Goal: Information Seeking & Learning: Learn about a topic

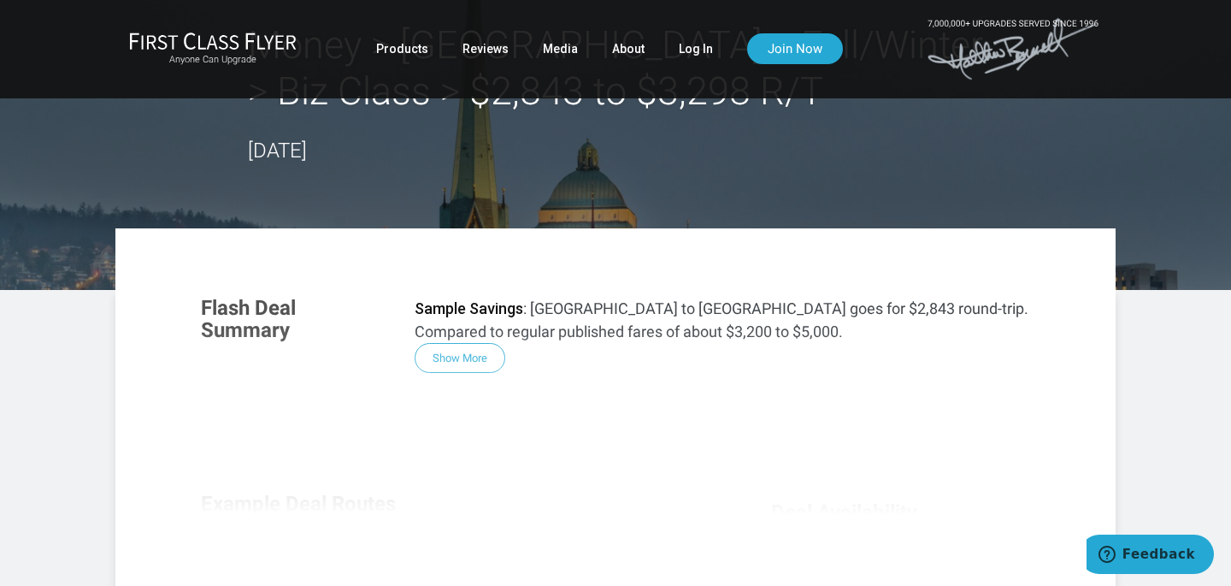
click at [468, 360] on div "Flash Deal Summary Sample Savings : Chicago to Geneva goes for $2,843 round-tri…" at bounding box center [615, 513] width 863 height 466
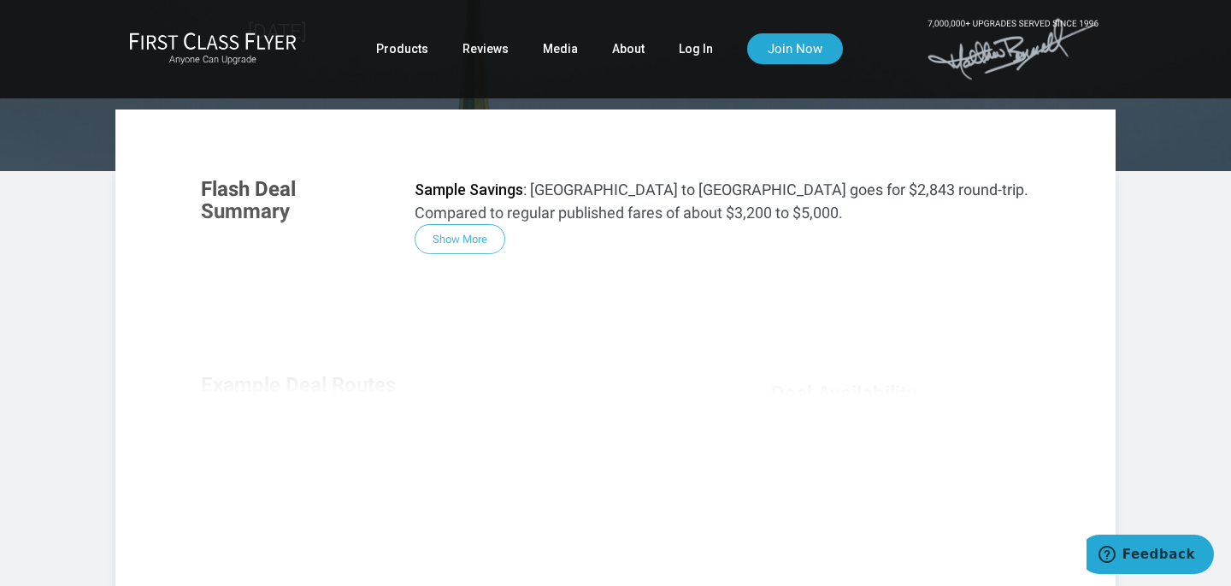
scroll to position [187, 0]
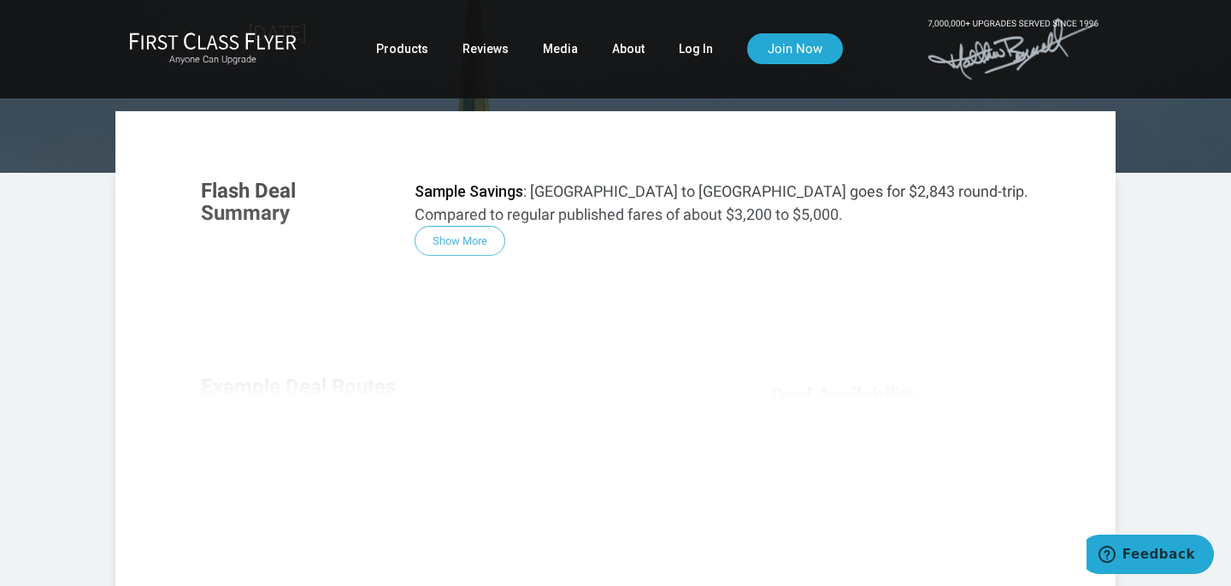
click at [459, 245] on div "Flash Deal Summary Sample Savings : Chicago to Geneva goes for $2,843 round-tri…" at bounding box center [615, 395] width 863 height 466
click at [694, 53] on link "Log In" at bounding box center [696, 48] width 34 height 31
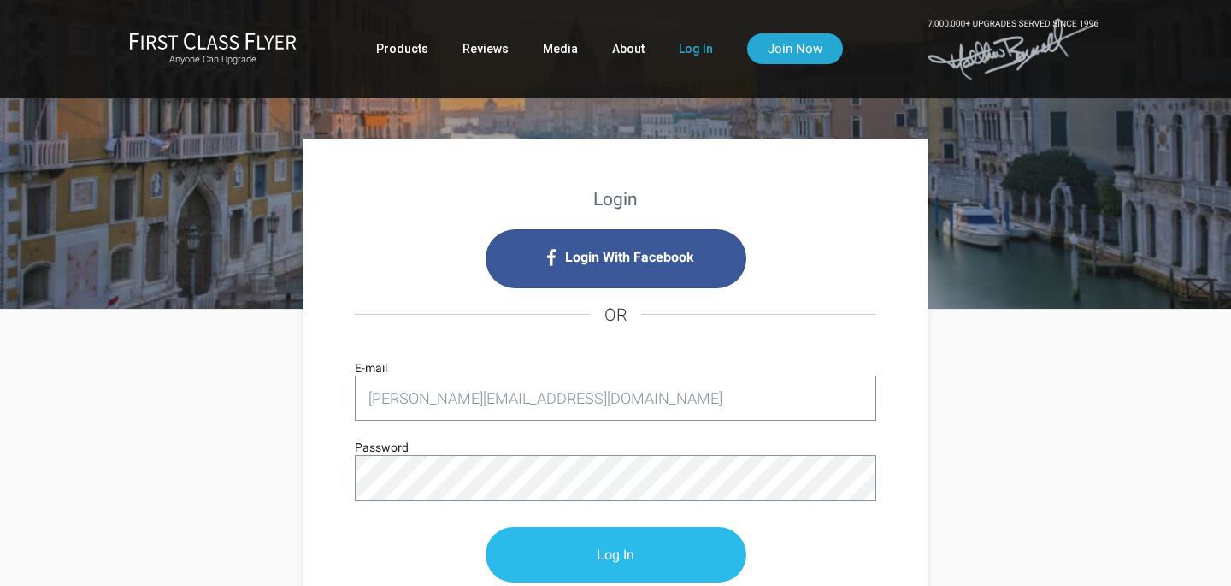
click at [629, 562] on input "Log In" at bounding box center [615, 555] width 261 height 56
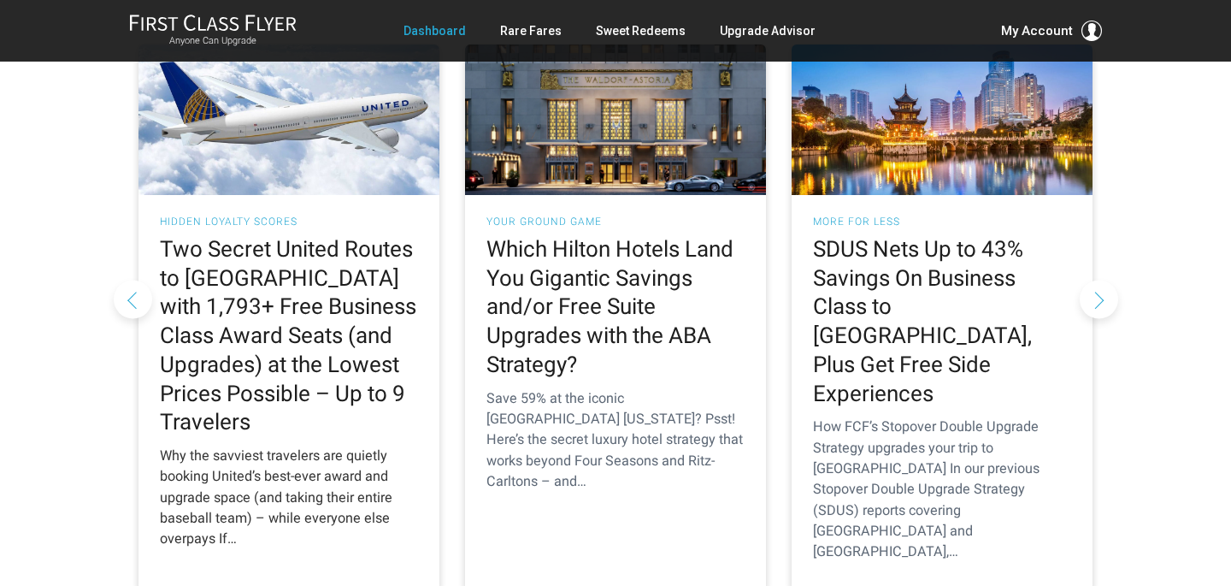
scroll to position [1674, 0]
click at [264, 268] on h2 "Two Secret United Routes to [GEOGRAPHIC_DATA] with 1,793+ Free Business Class A…" at bounding box center [289, 337] width 258 height 202
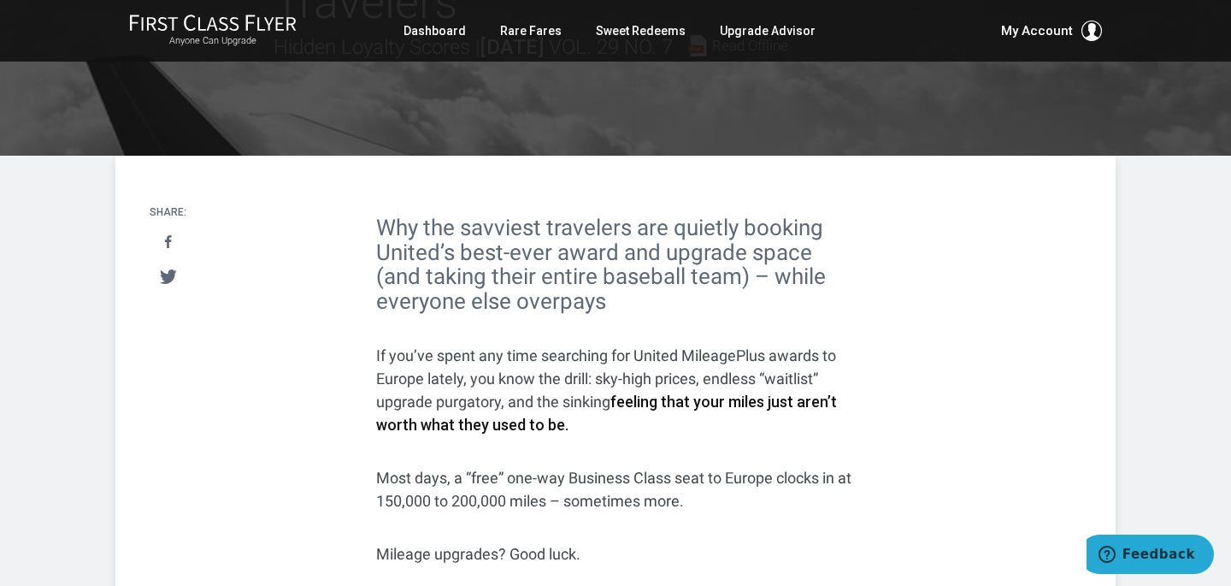
scroll to position [387, 0]
